Goal: Information Seeking & Learning: Find specific fact

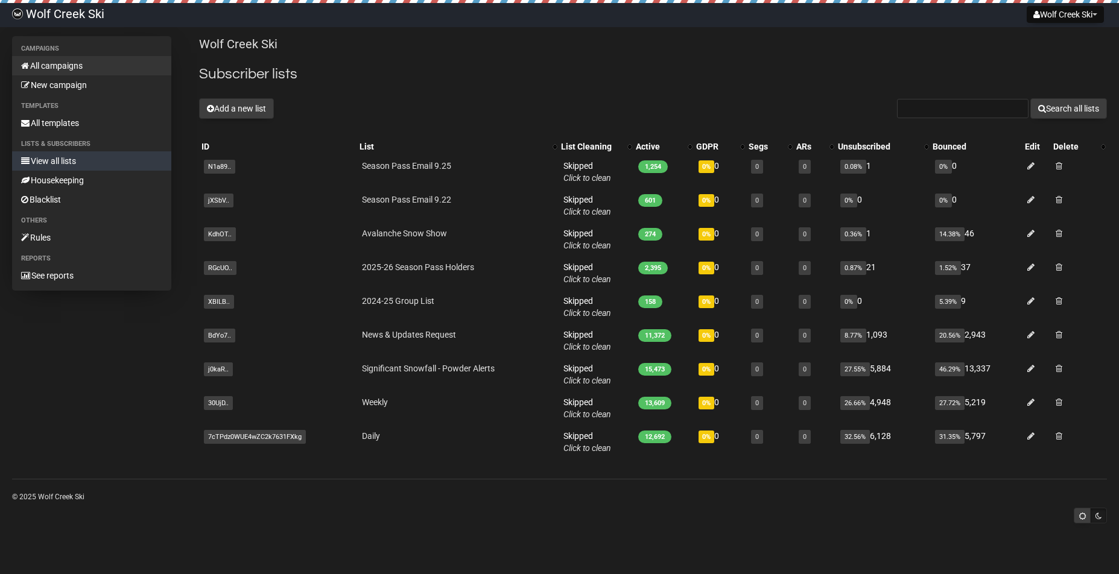
click at [54, 66] on link "All campaigns" at bounding box center [91, 65] width 159 height 19
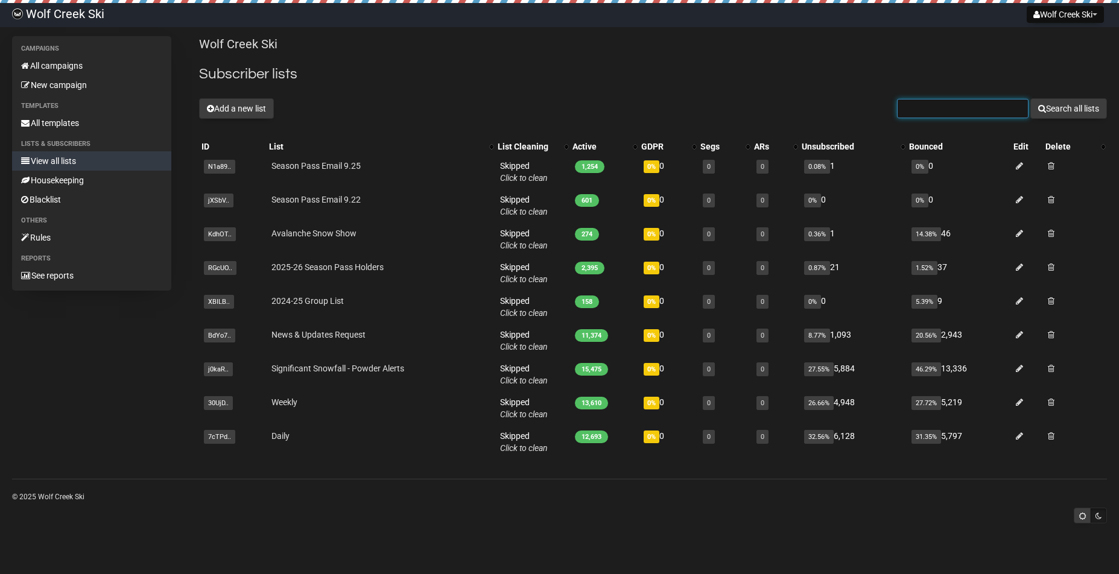
click at [941, 115] on input "text" at bounding box center [963, 108] width 132 height 19
type input "m"
type input "dmclain3@"
click at [1067, 109] on button "Search all lists" at bounding box center [1069, 108] width 77 height 21
click at [918, 105] on input "text" at bounding box center [963, 108] width 132 height 19
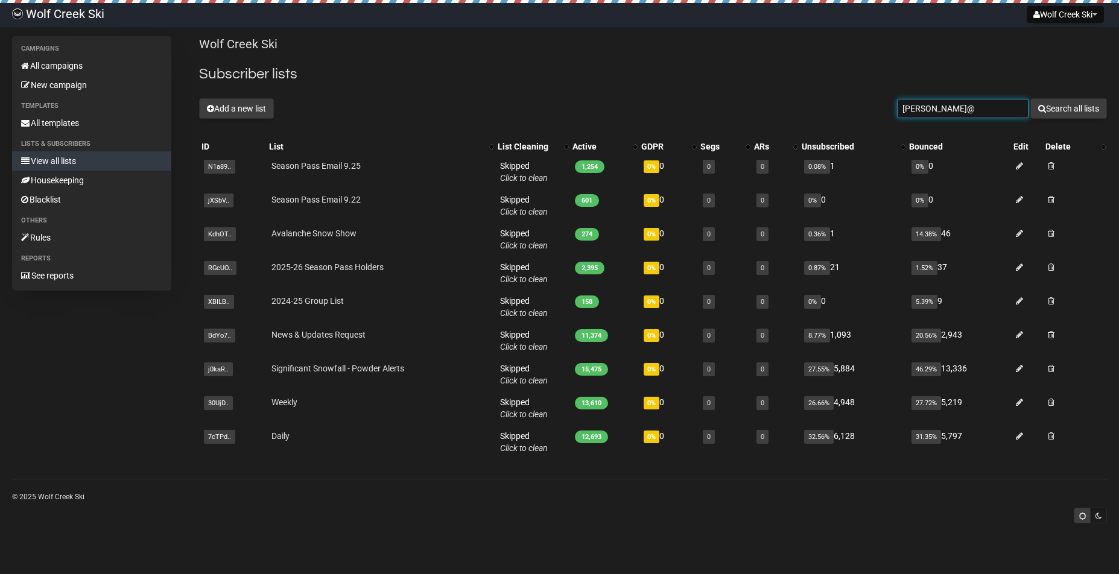
type input "chris_ilg@"
click at [1067, 109] on button "Search all lists" at bounding box center [1069, 108] width 77 height 21
